Goal: Task Accomplishment & Management: Manage account settings

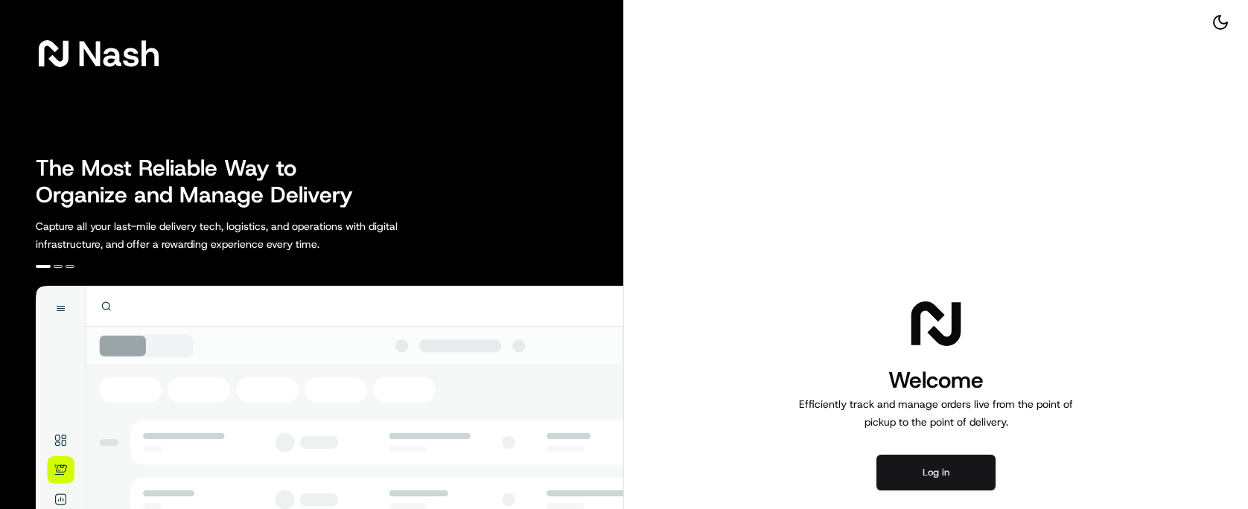
click at [946, 463] on button "Log in" at bounding box center [935, 473] width 119 height 36
